Goal: Task Accomplishment & Management: Use online tool/utility

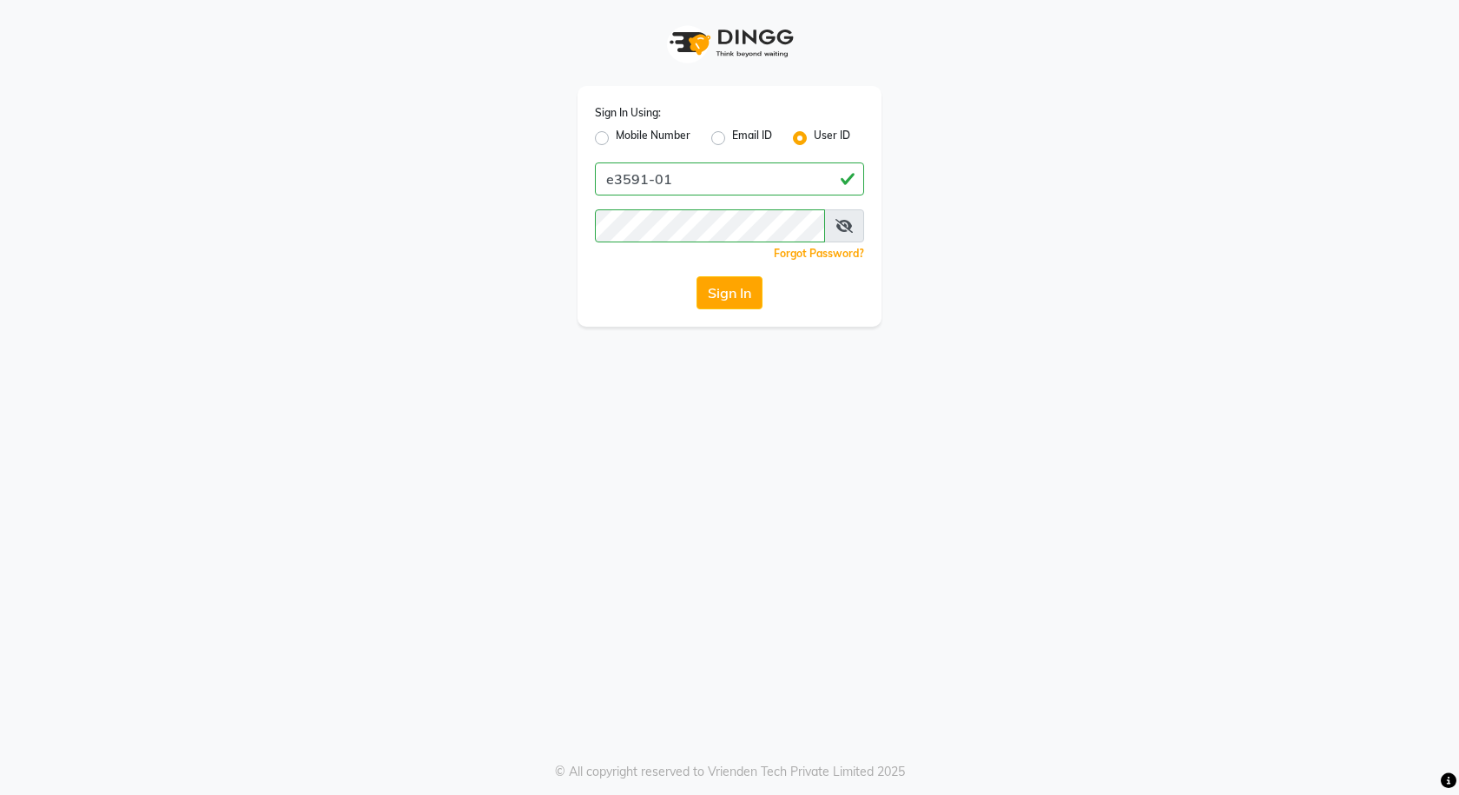
click at [576, 363] on div "Sign In Using: Mobile Number Email ID User ID e3591-01 Remember me Forgot Passw…" at bounding box center [729, 397] width 1459 height 795
click at [534, 393] on div "Sign In Using: Mobile Number Email ID User ID e3591-01 Remember me Forgot Passw…" at bounding box center [729, 397] width 1459 height 795
drag, startPoint x: 534, startPoint y: 393, endPoint x: 1067, endPoint y: 274, distance: 545.7
click at [1067, 274] on div "Sign In Using: Mobile Number Email ID User ID e3591-01 Remember me Forgot Passw…" at bounding box center [729, 163] width 990 height 327
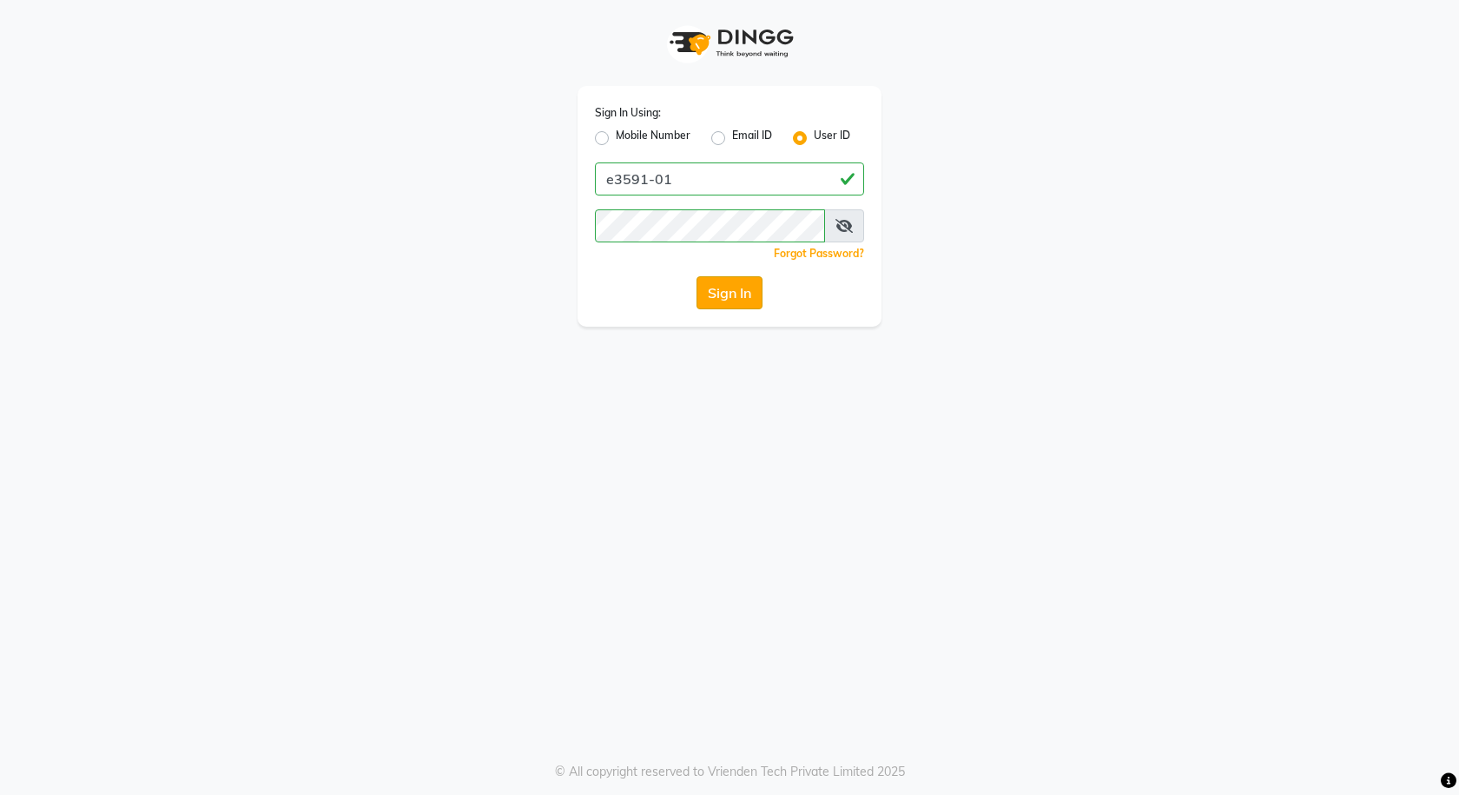
click at [755, 293] on button "Sign In" at bounding box center [730, 292] width 66 height 33
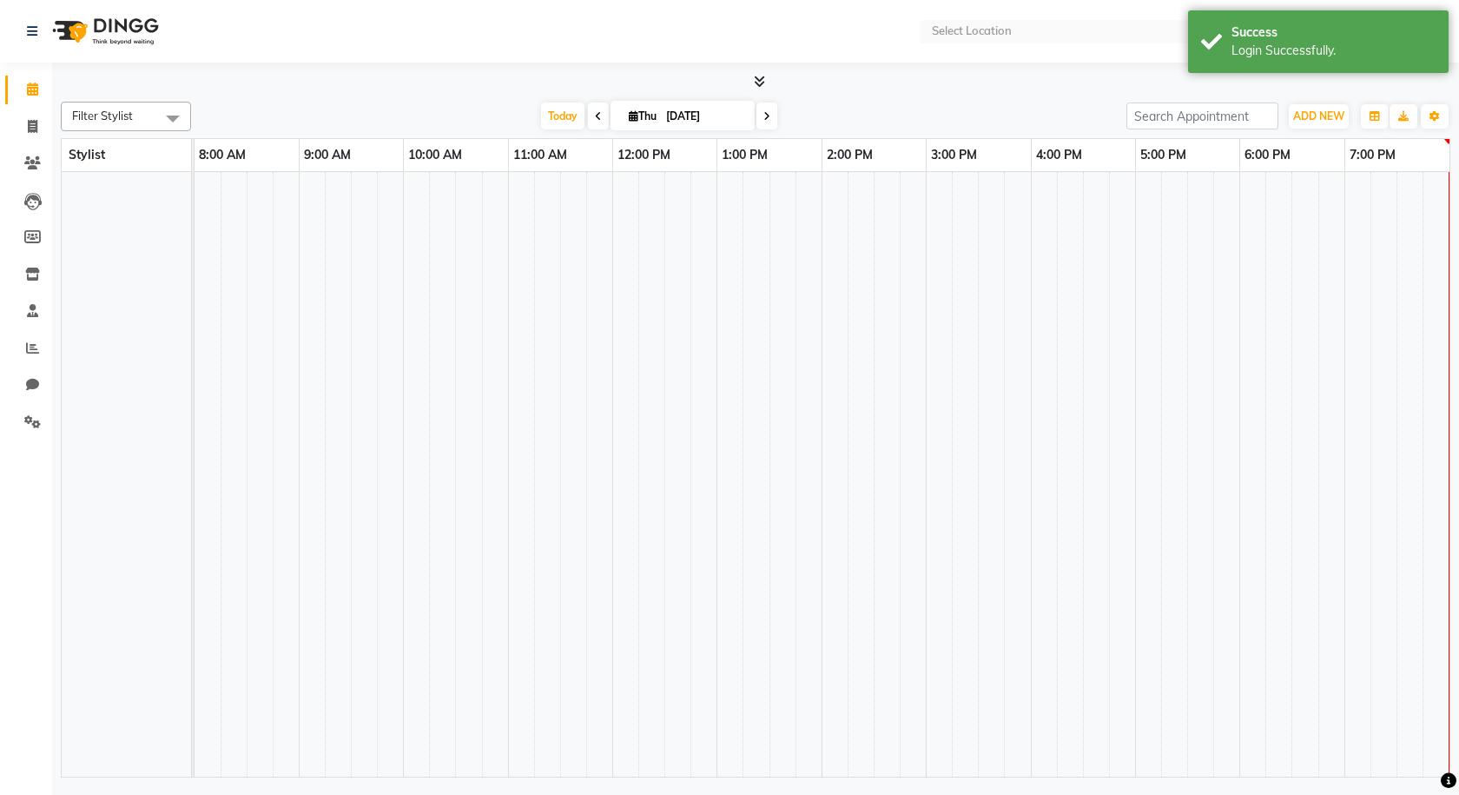
select select "en"
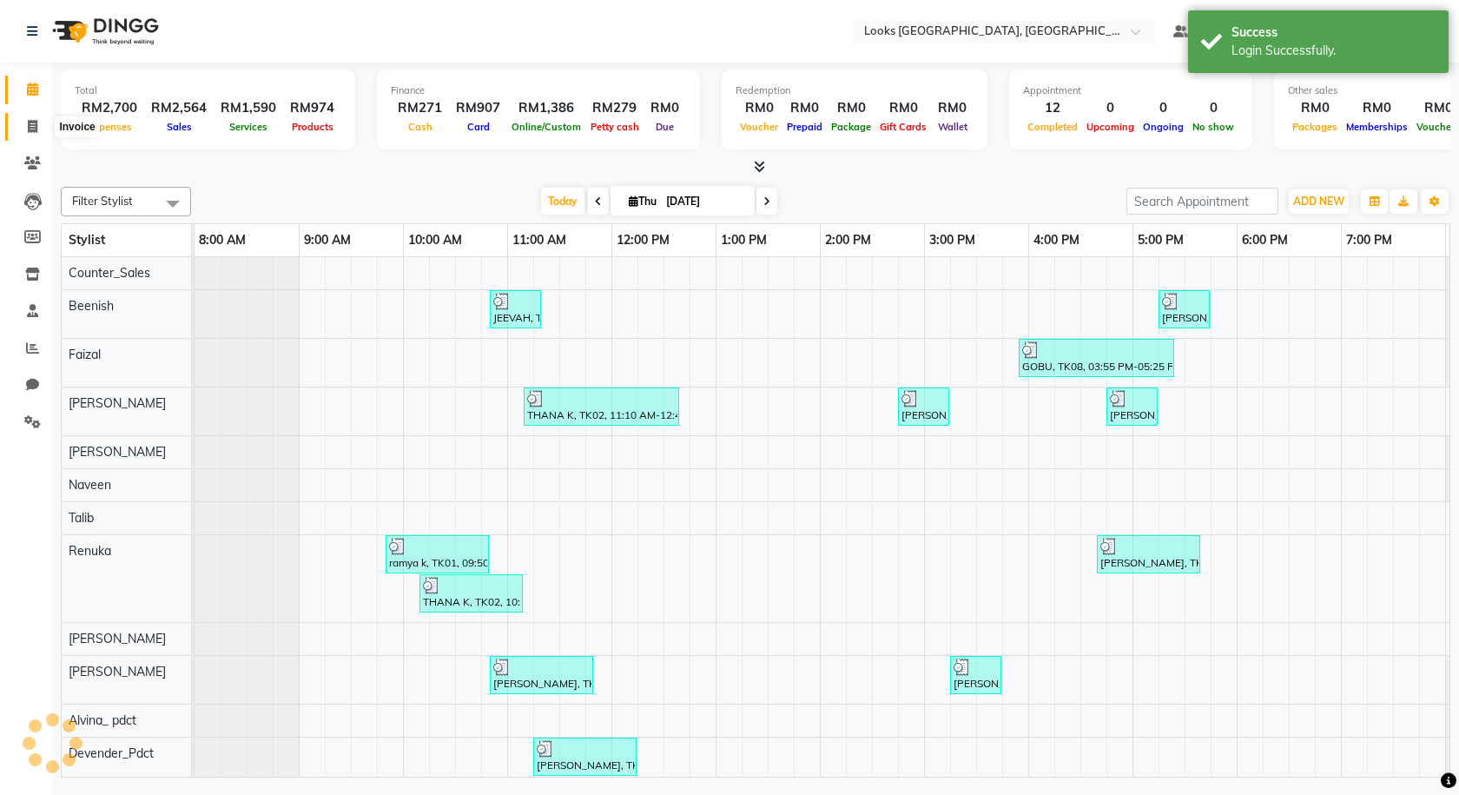
click at [39, 126] on span at bounding box center [32, 127] width 30 height 20
select select "service"
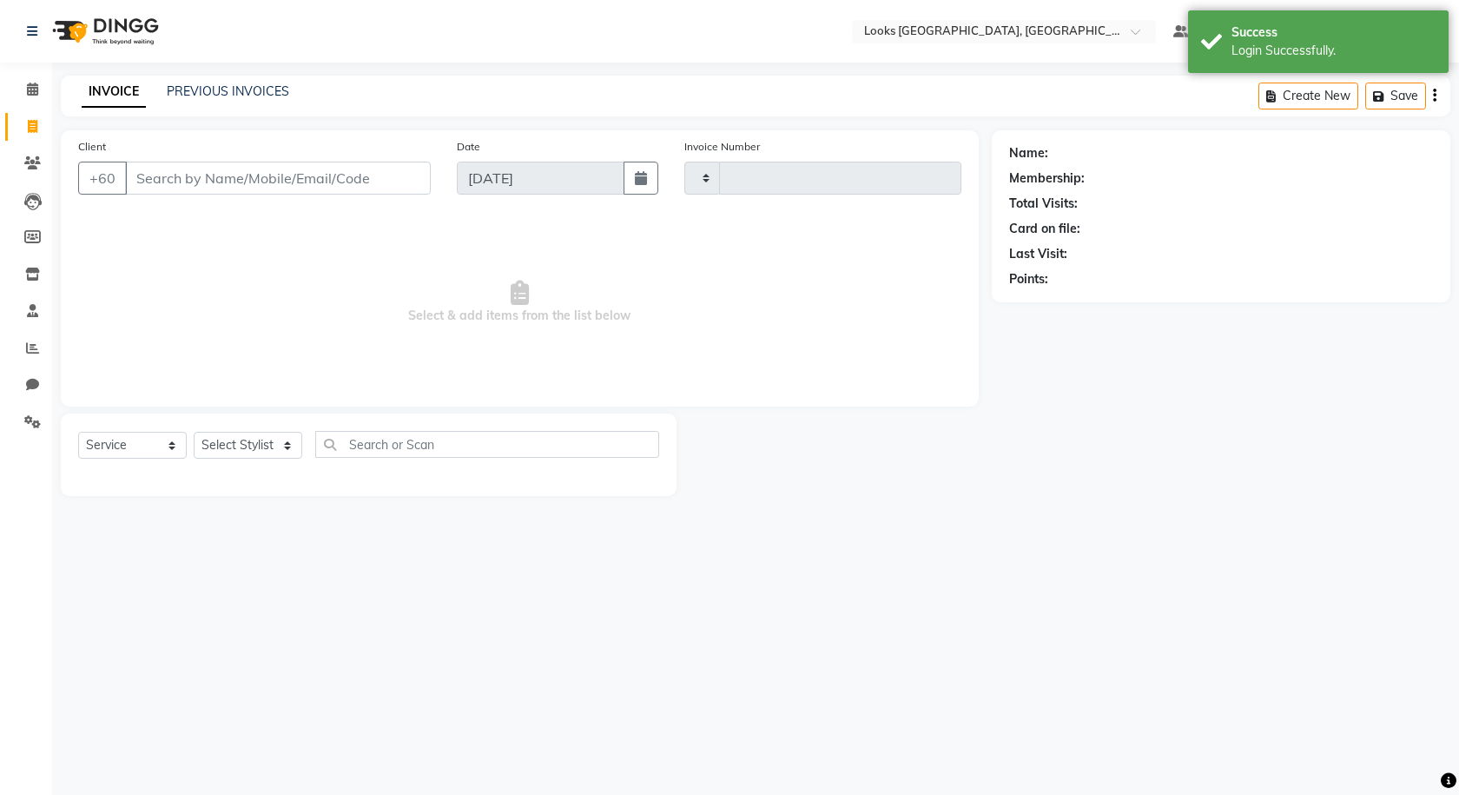
type input "1248"
select select "8109"
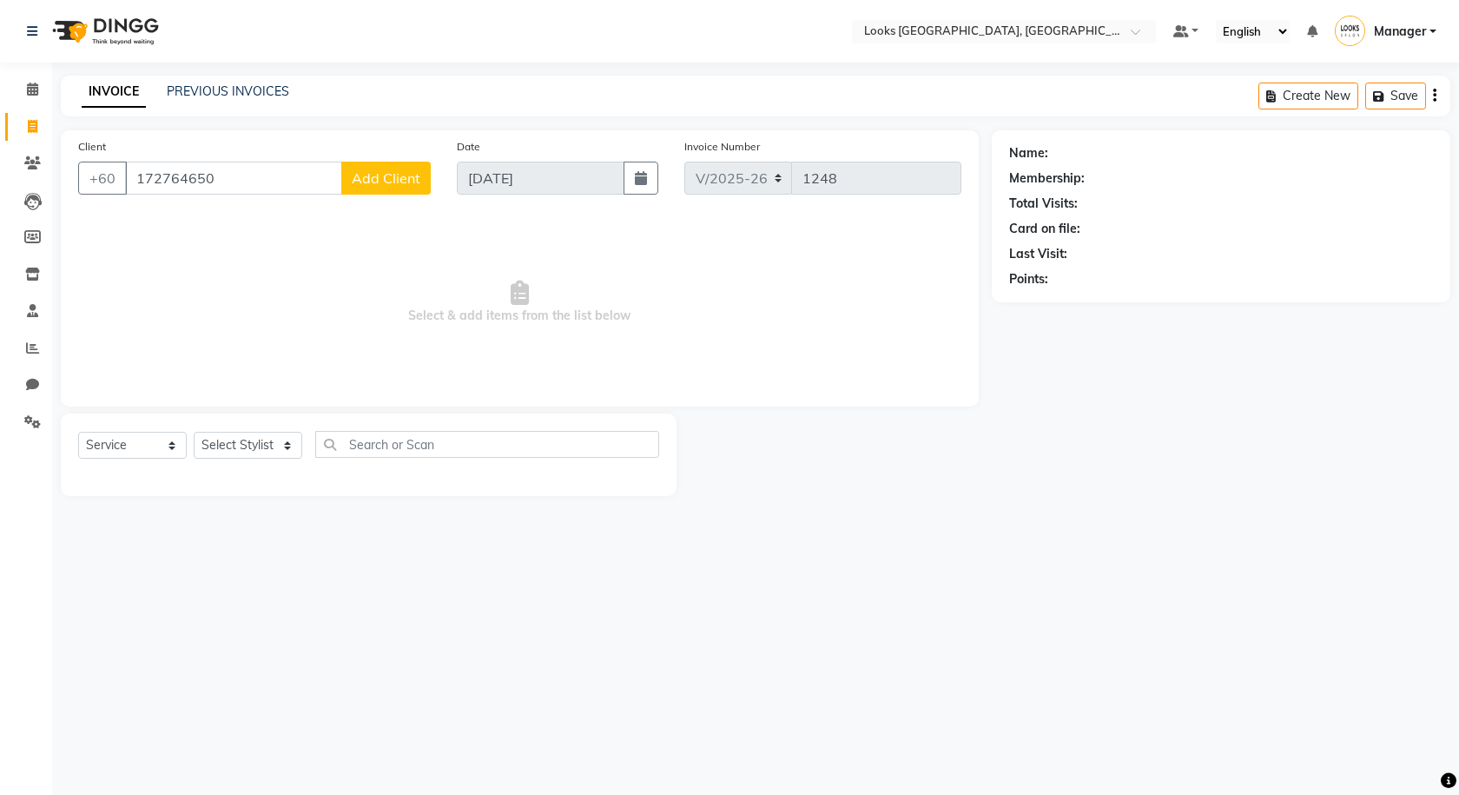
type input "172764650"
click at [393, 186] on span "Add Client" at bounding box center [386, 177] width 69 height 17
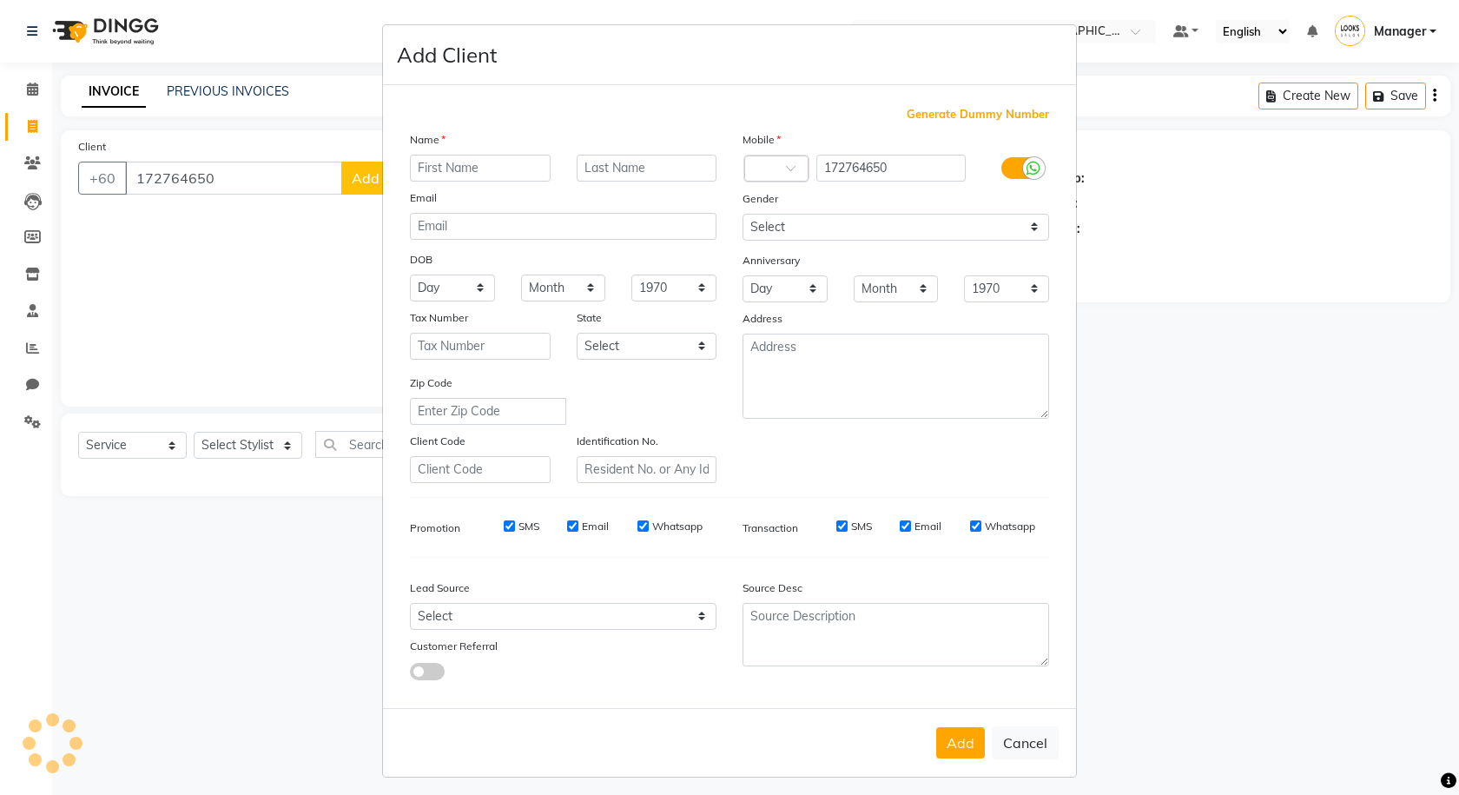
click at [1027, 171] on icon at bounding box center [1034, 169] width 14 height 16
click at [0, 0] on input "checkbox" at bounding box center [0, 0] width 0 height 0
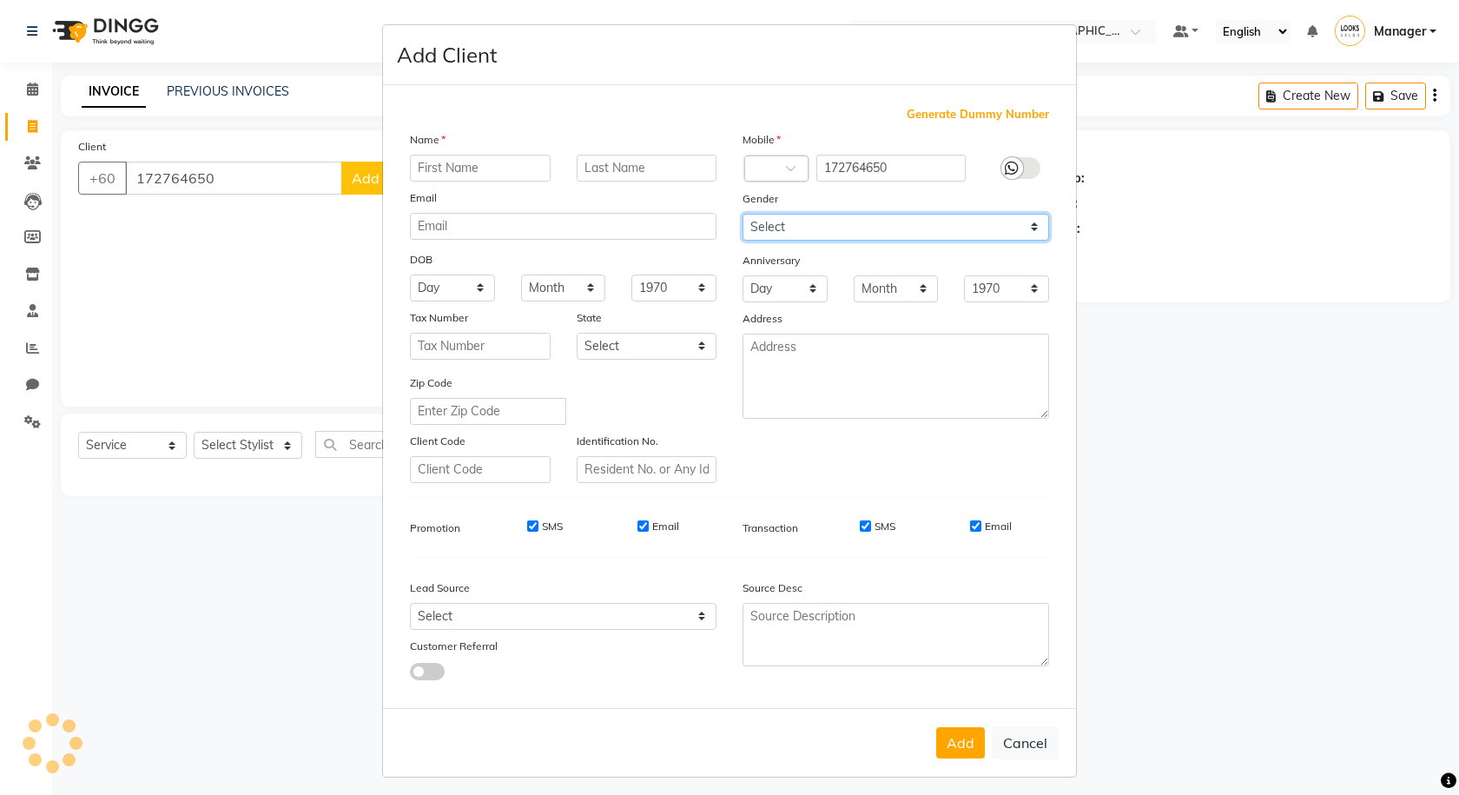
click at [993, 233] on select "Select [DEMOGRAPHIC_DATA] [DEMOGRAPHIC_DATA] Other Prefer Not To Say" at bounding box center [896, 227] width 307 height 27
select select "[DEMOGRAPHIC_DATA]"
click at [743, 214] on select "Select [DEMOGRAPHIC_DATA] [DEMOGRAPHIC_DATA] Other Prefer Not To Say" at bounding box center [896, 227] width 307 height 27
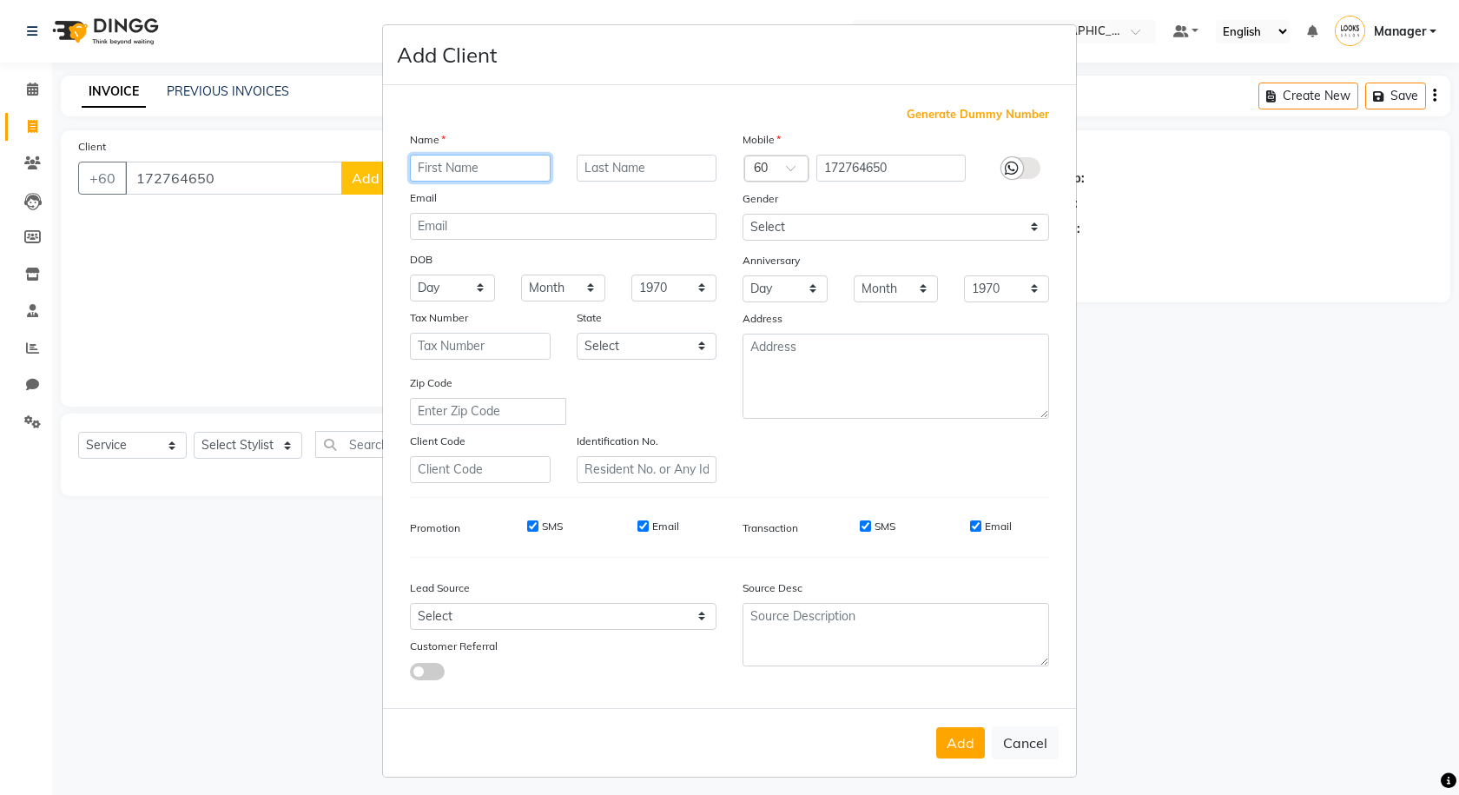
click at [479, 162] on input "text" at bounding box center [480, 168] width 141 height 27
type input "MOUSUMI"
type input "KHAN"
click at [944, 735] on button "Add" at bounding box center [960, 742] width 49 height 31
select select
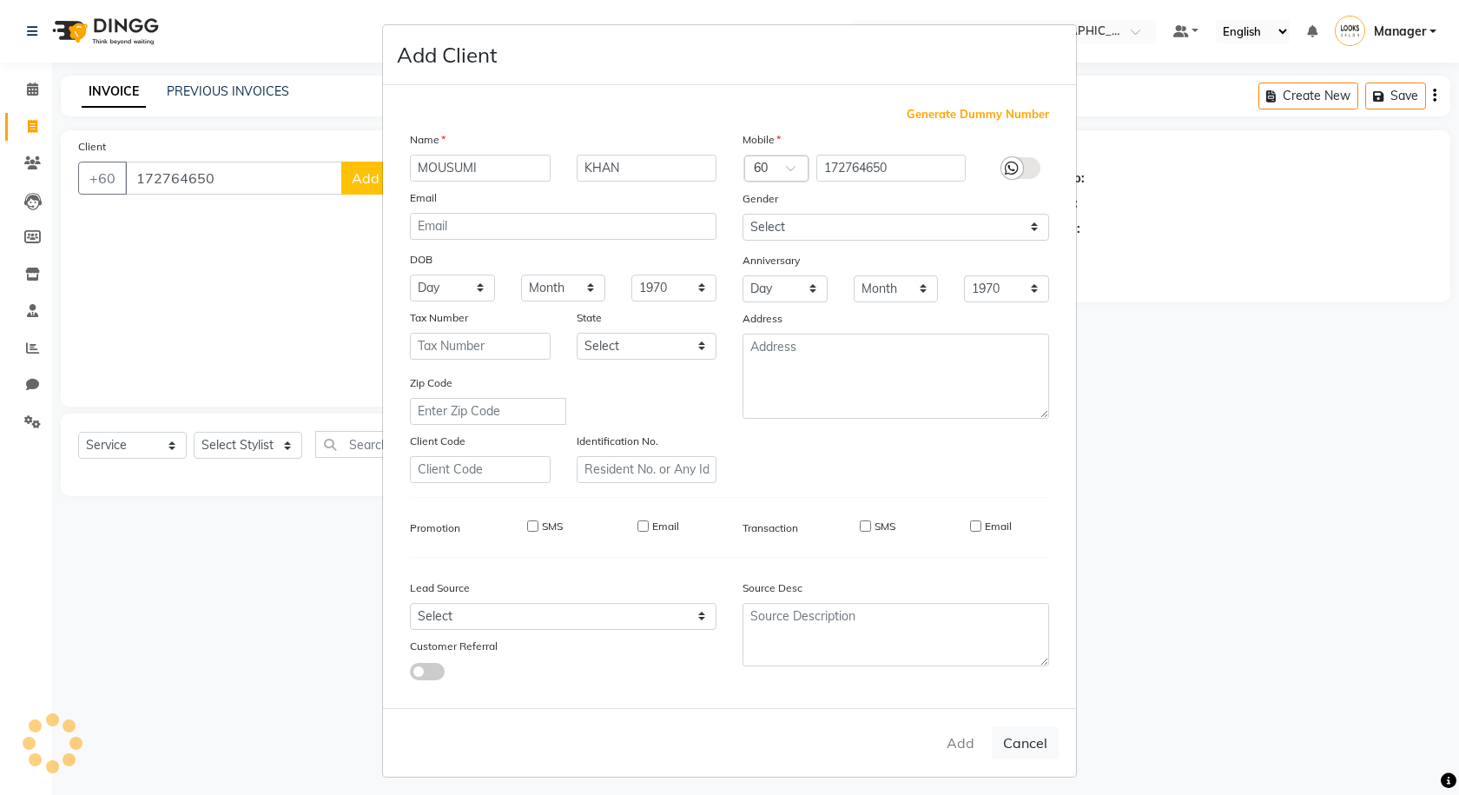
select select
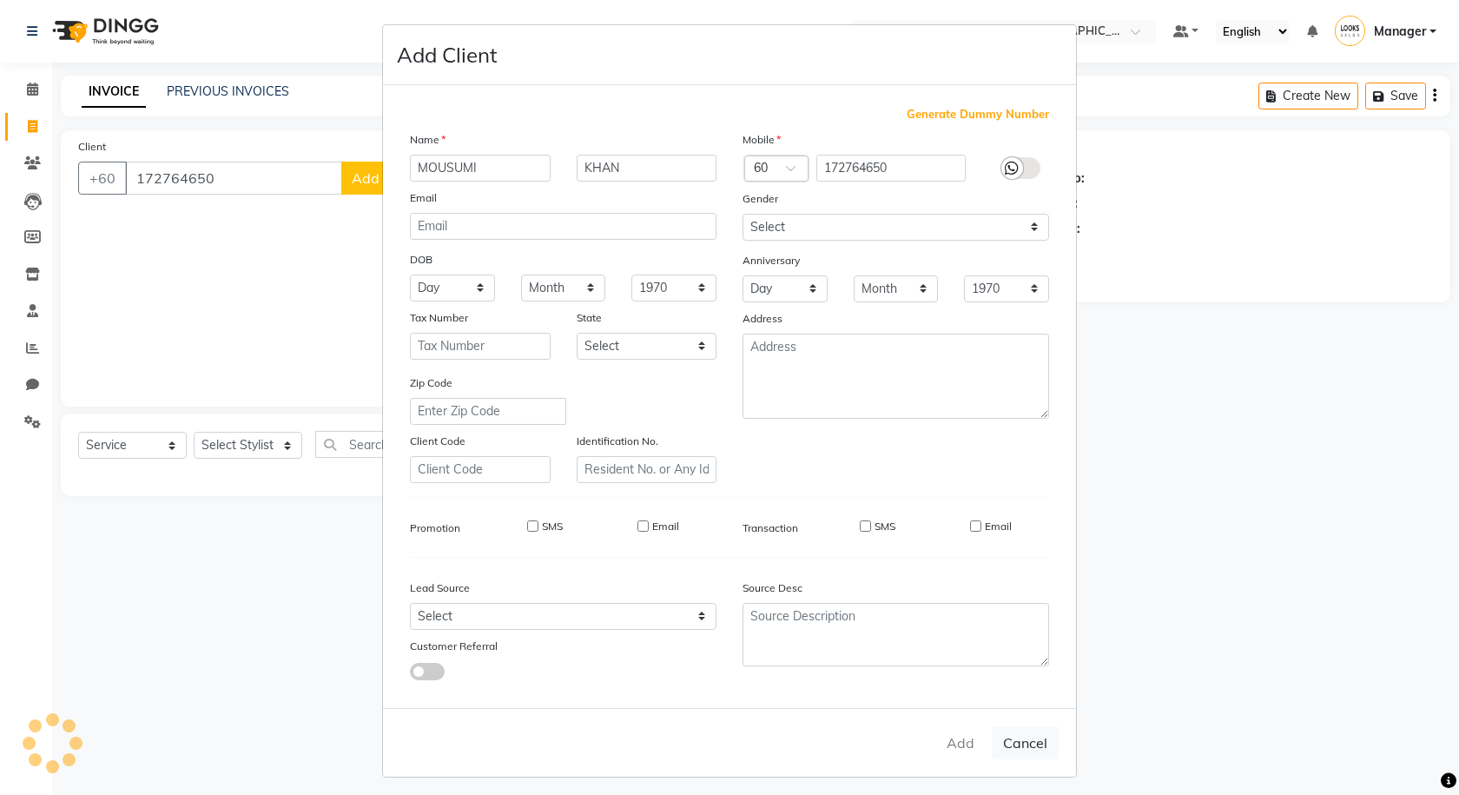
select select
checkbox input "false"
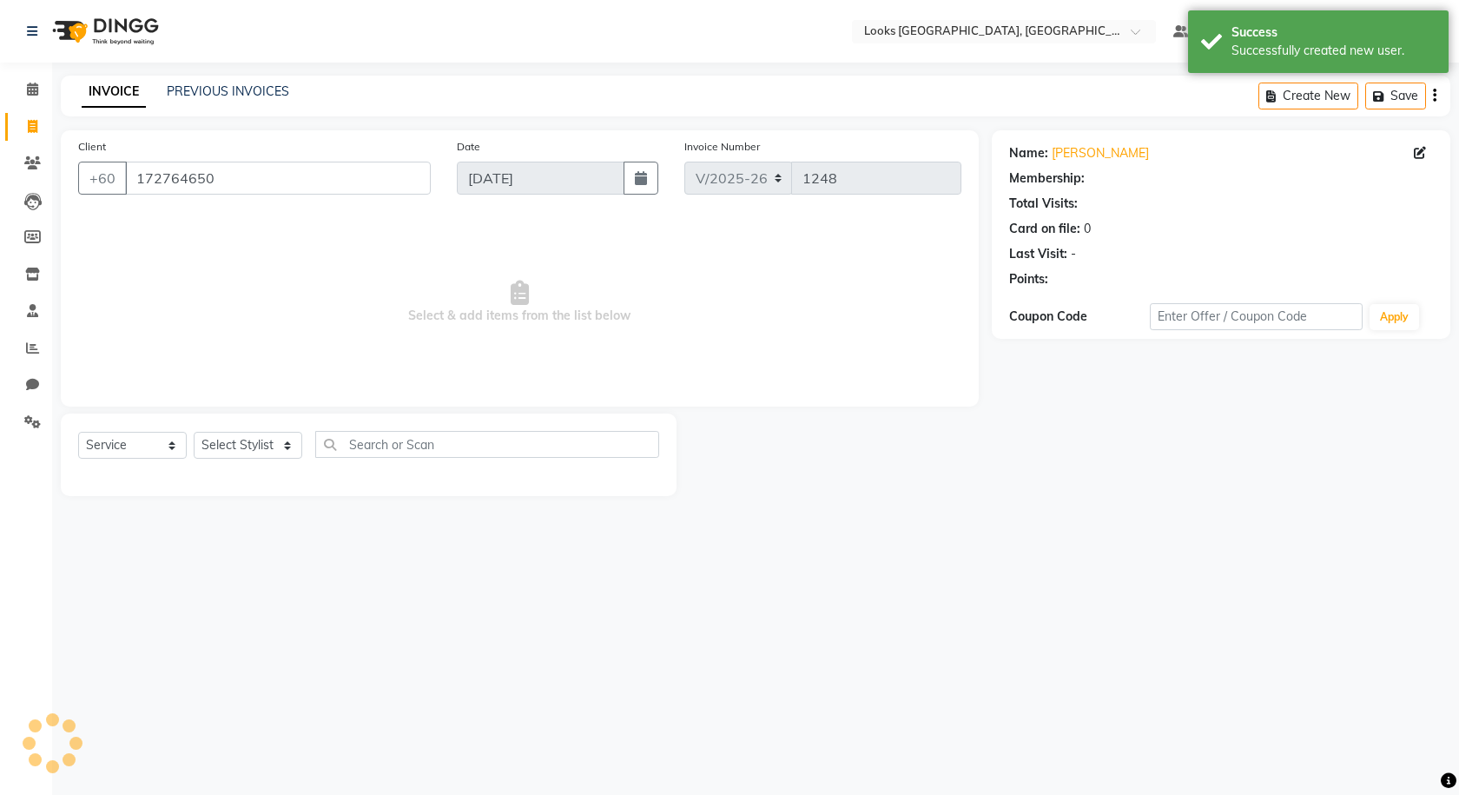
select select "1: Object"
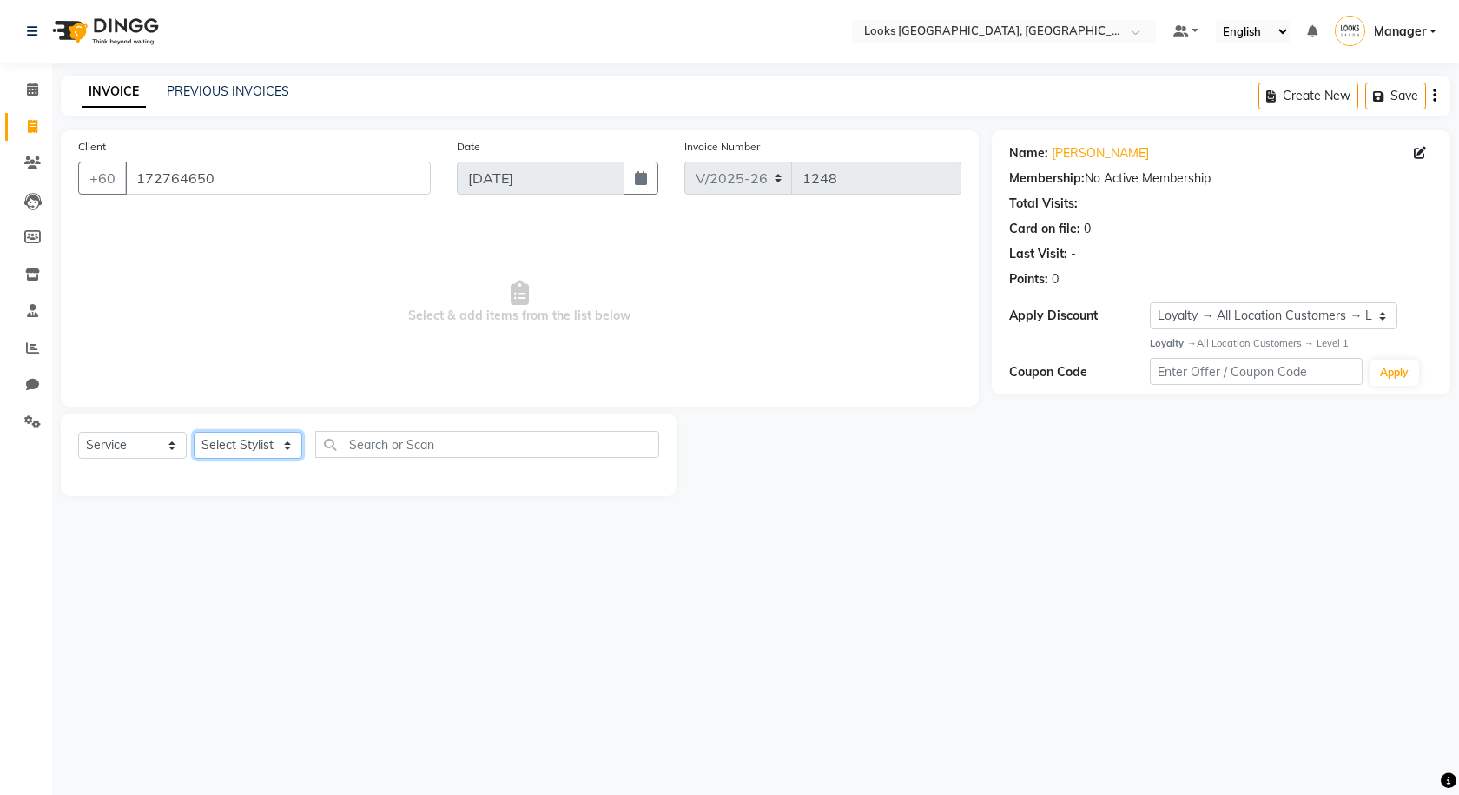
click at [213, 449] on select "Select Stylist Alvina_ pdct Awaiz_Mgr Beenish Counter_Sales [PERSON_NAME] Deven…" at bounding box center [248, 445] width 109 height 27
select select "89277"
click at [194, 432] on select "Select Stylist Alvina_ pdct Awaiz_Mgr Beenish Counter_Sales [PERSON_NAME] Deven…" at bounding box center [248, 445] width 109 height 27
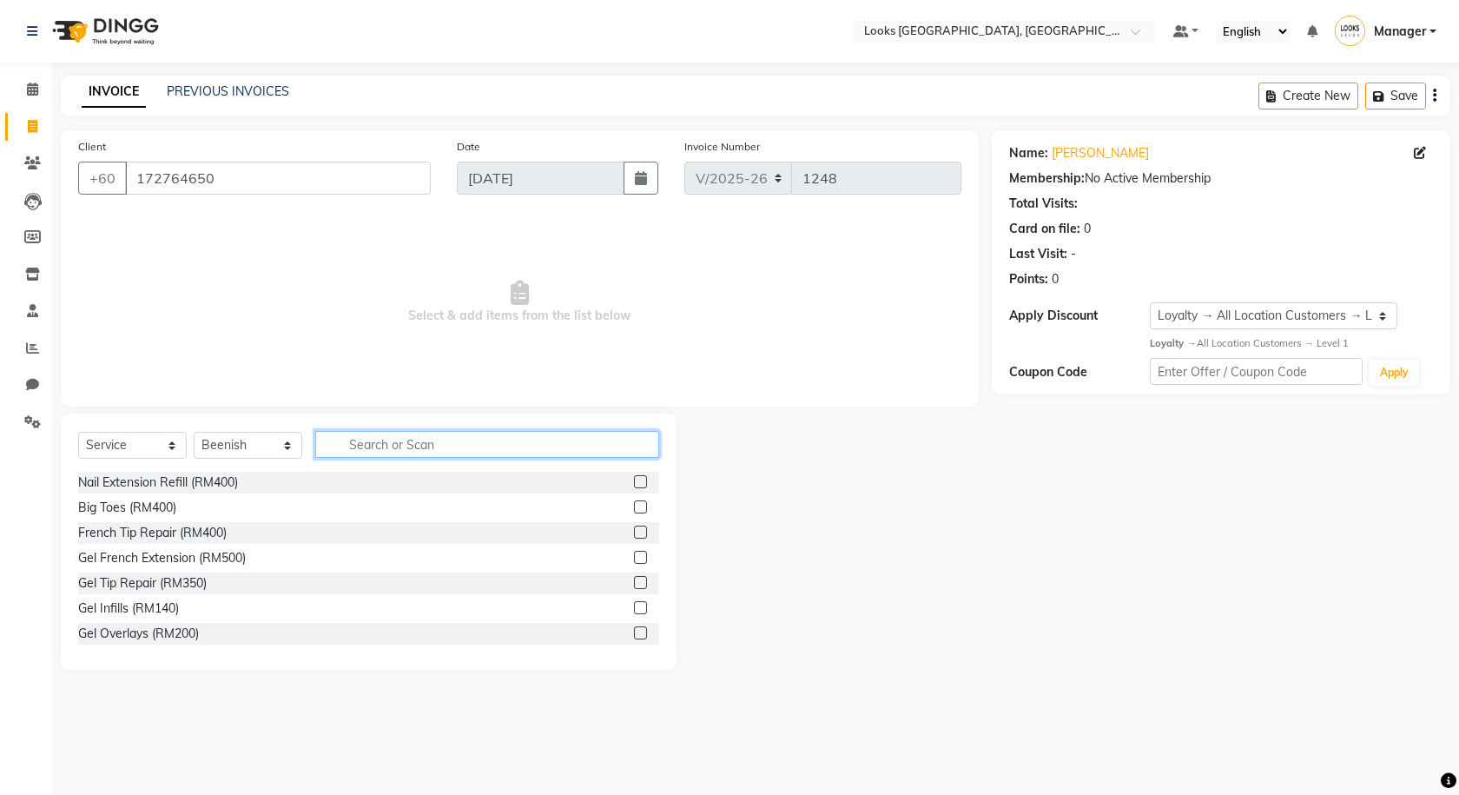
click at [554, 445] on input "text" at bounding box center [487, 444] width 344 height 27
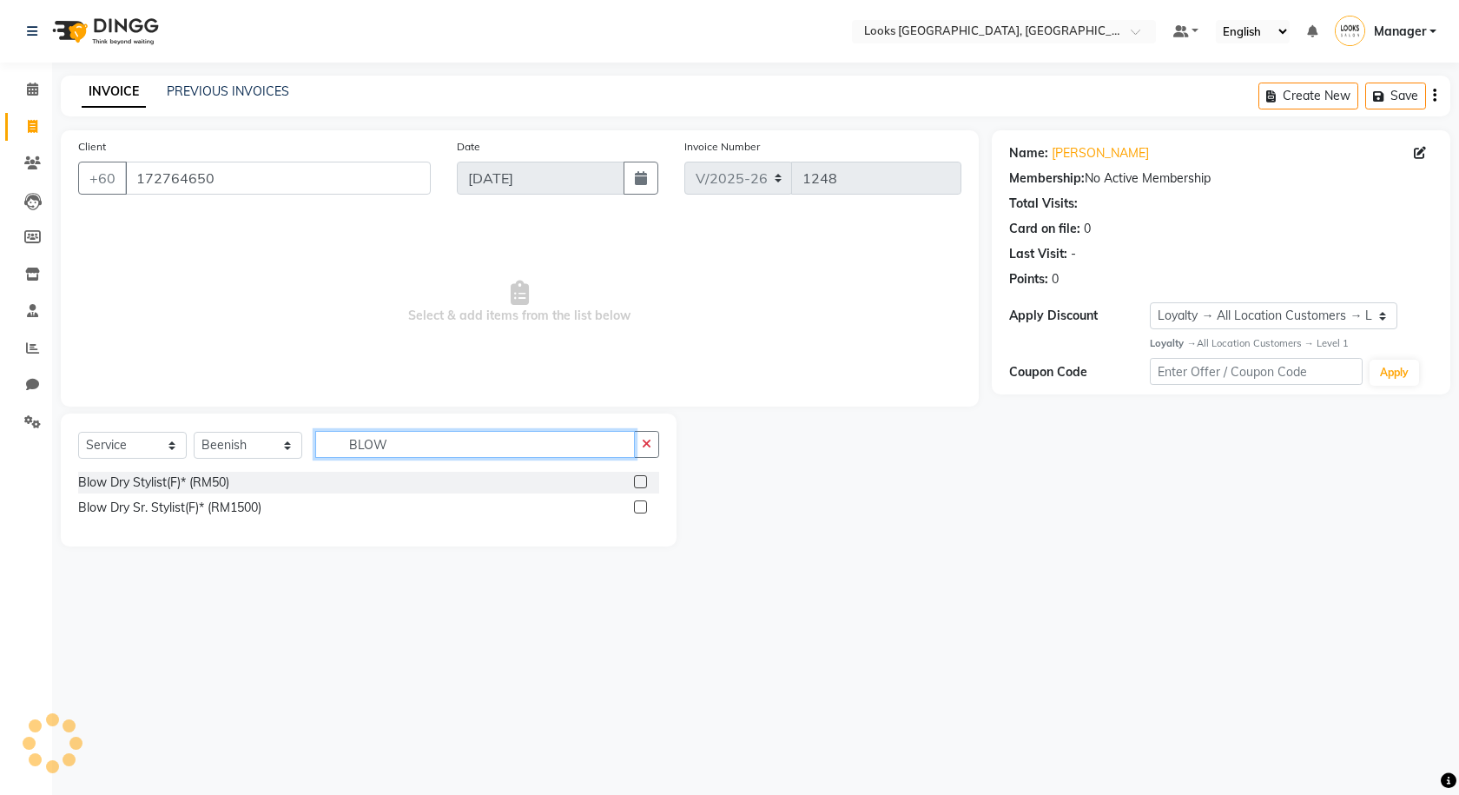
type input "BLOW"
click at [639, 485] on label at bounding box center [640, 481] width 13 height 13
click at [639, 485] on input "checkbox" at bounding box center [639, 482] width 11 height 11
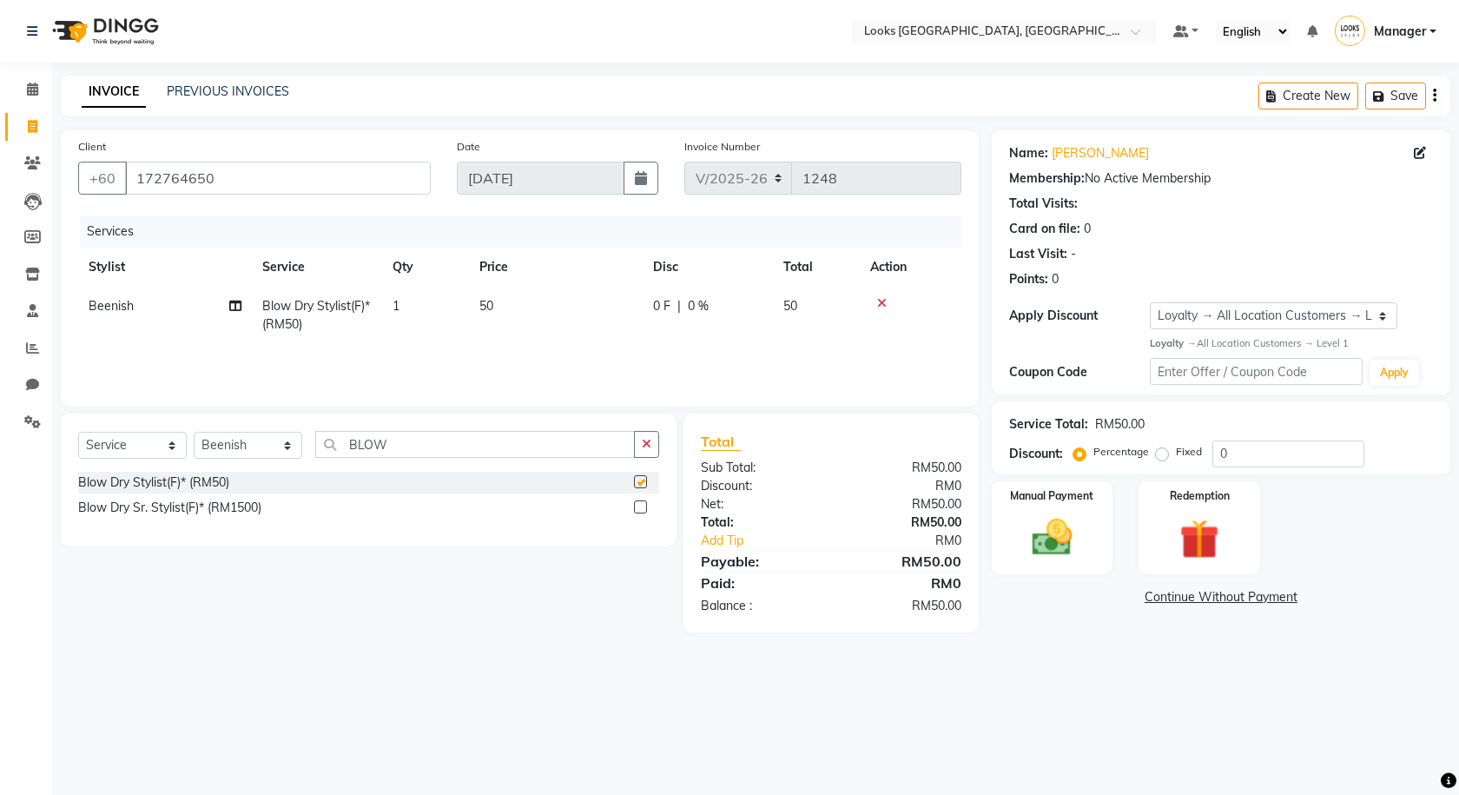
checkbox input "false"
click at [1387, 84] on button "Save" at bounding box center [1395, 96] width 61 height 27
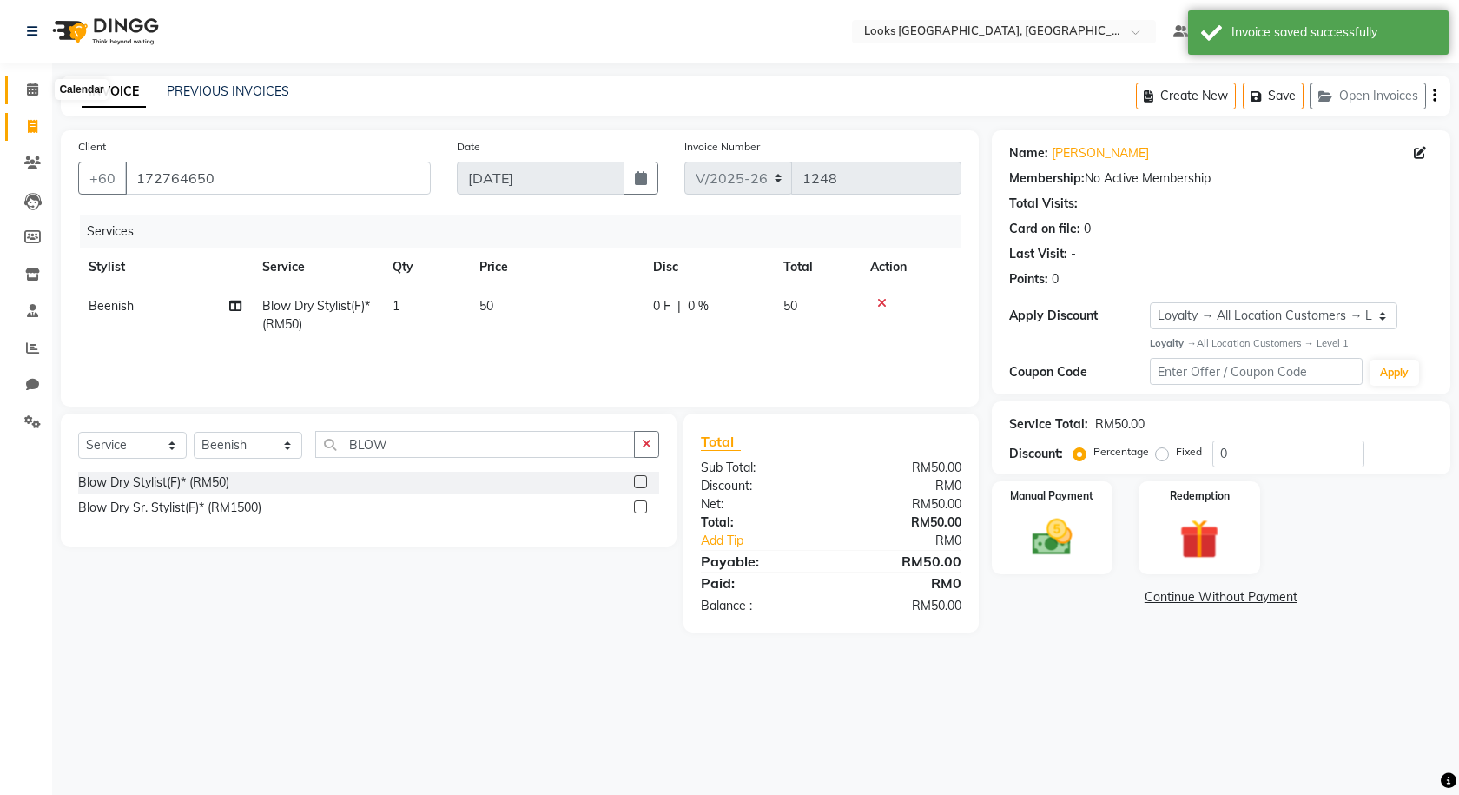
click at [23, 88] on span at bounding box center [32, 90] width 30 height 20
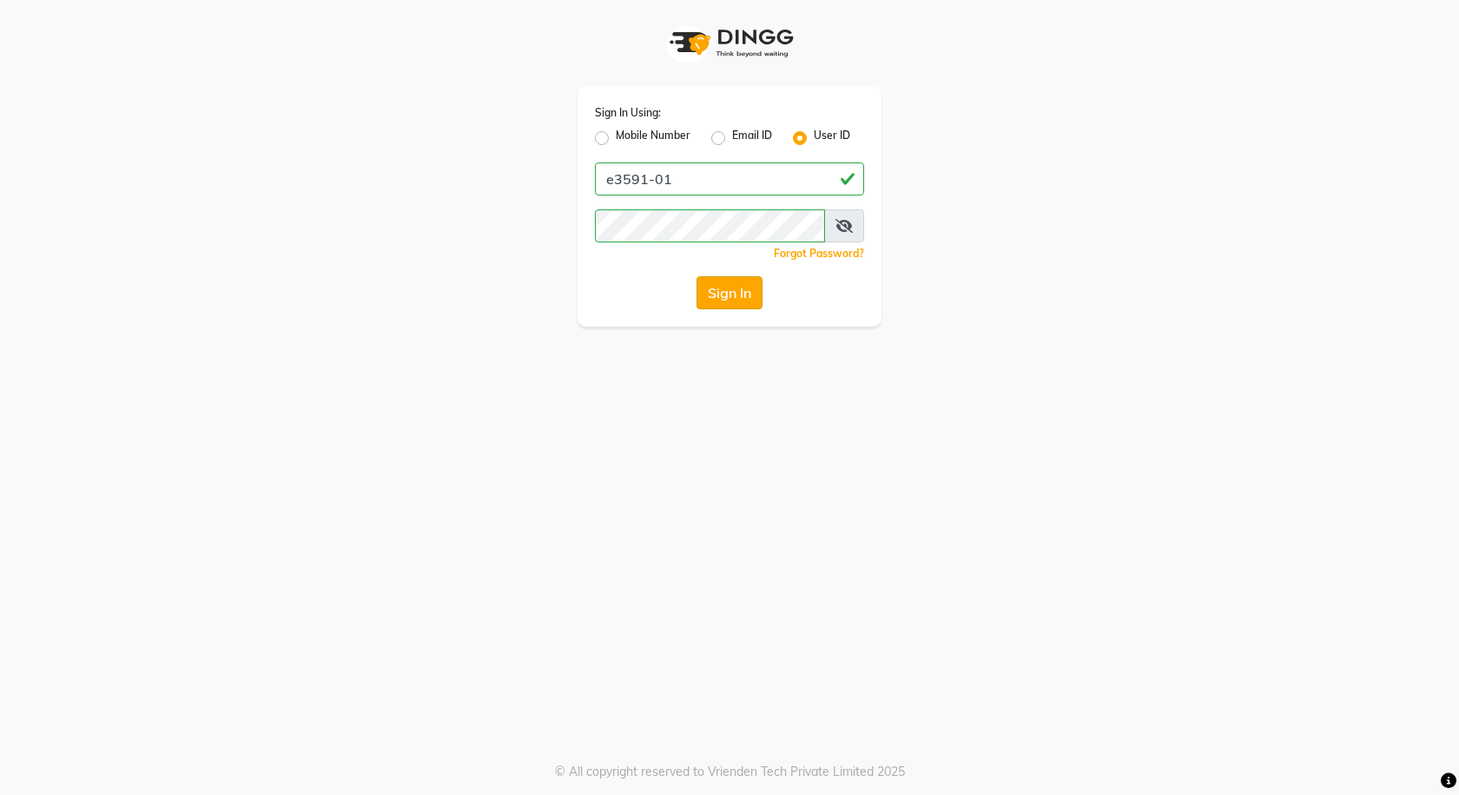
click at [716, 287] on button "Sign In" at bounding box center [730, 292] width 66 height 33
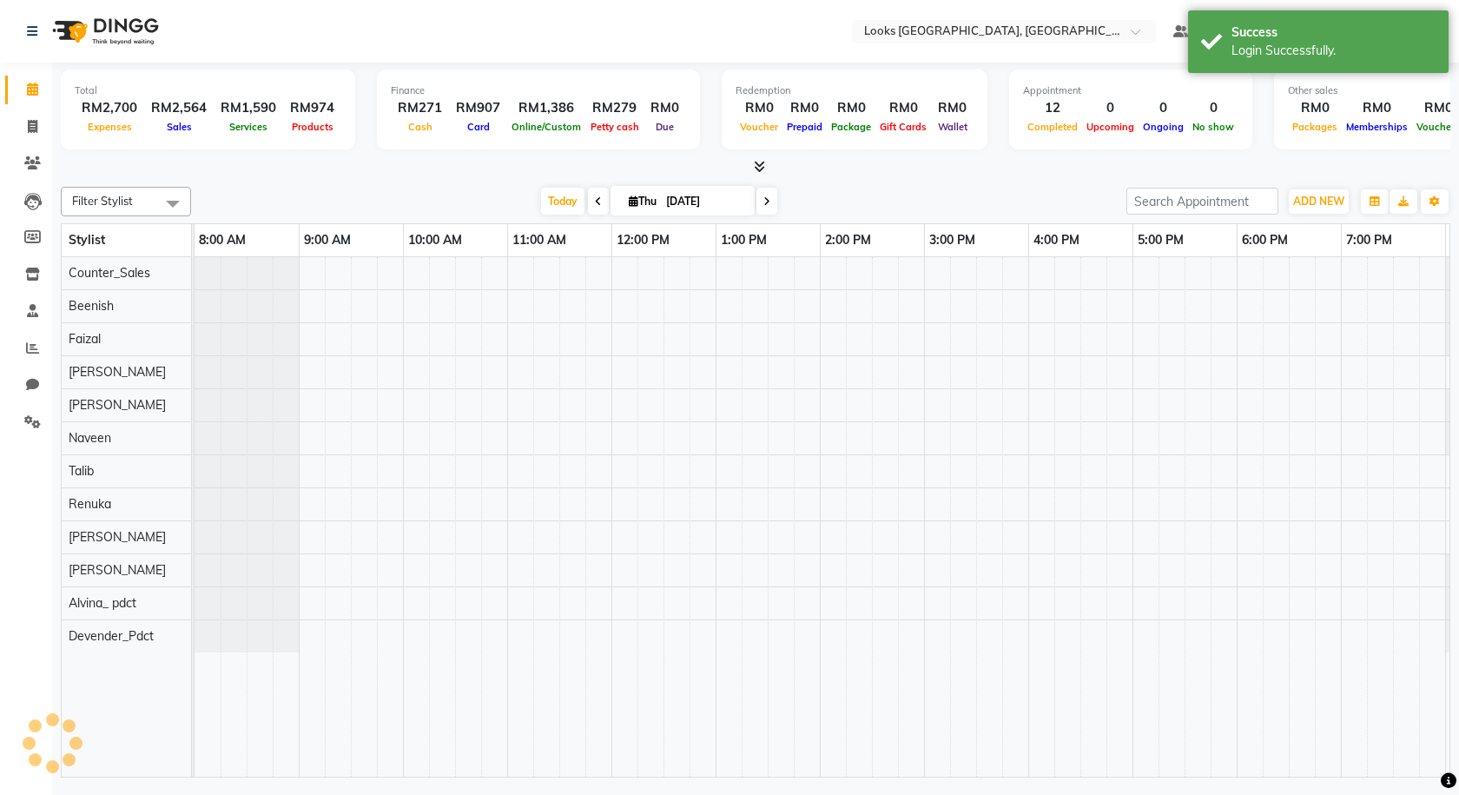
scroll to position [0, 100]
